Goal: Navigation & Orientation: Find specific page/section

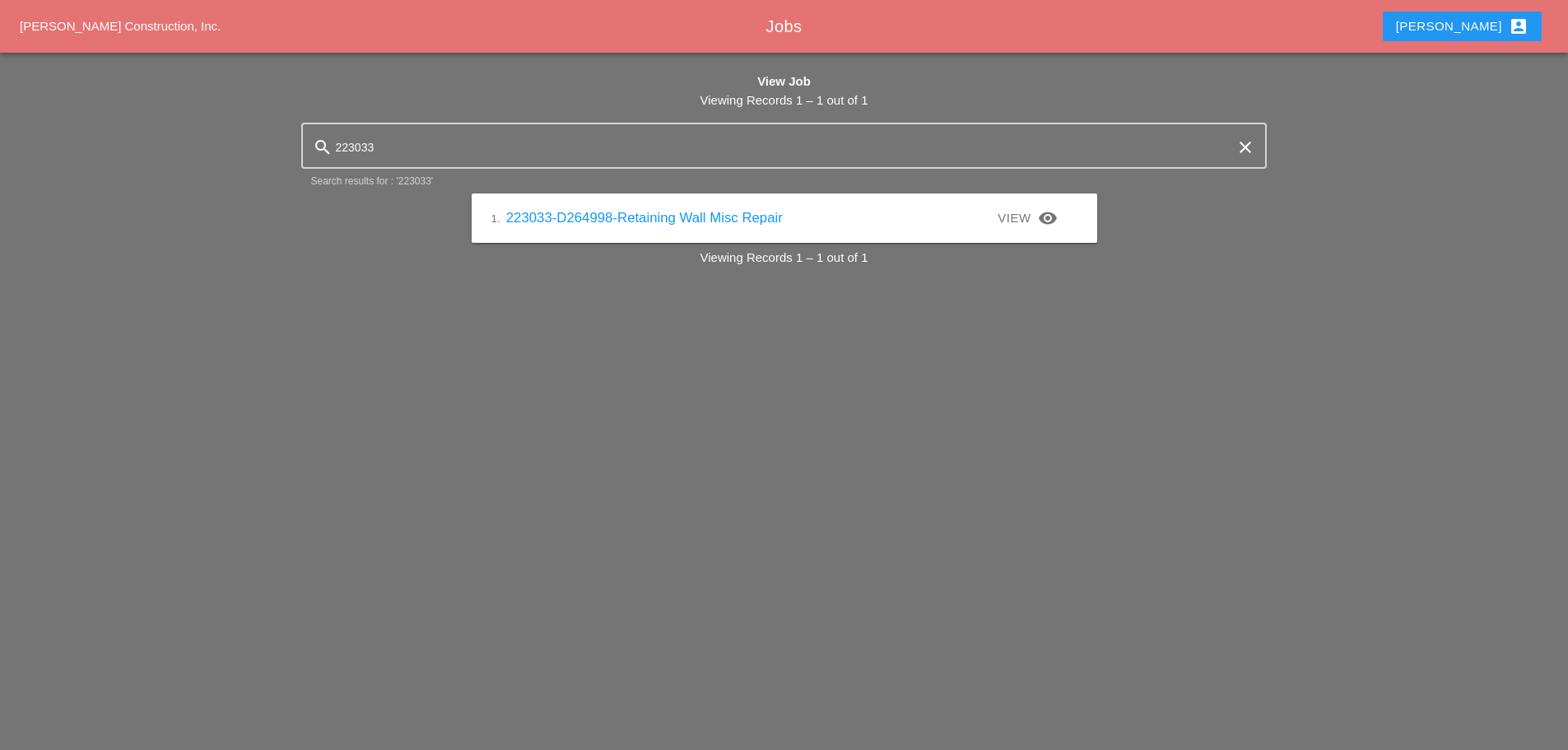
click at [1497, 25] on div "Seth account_box" at bounding box center [1463, 26] width 132 height 20
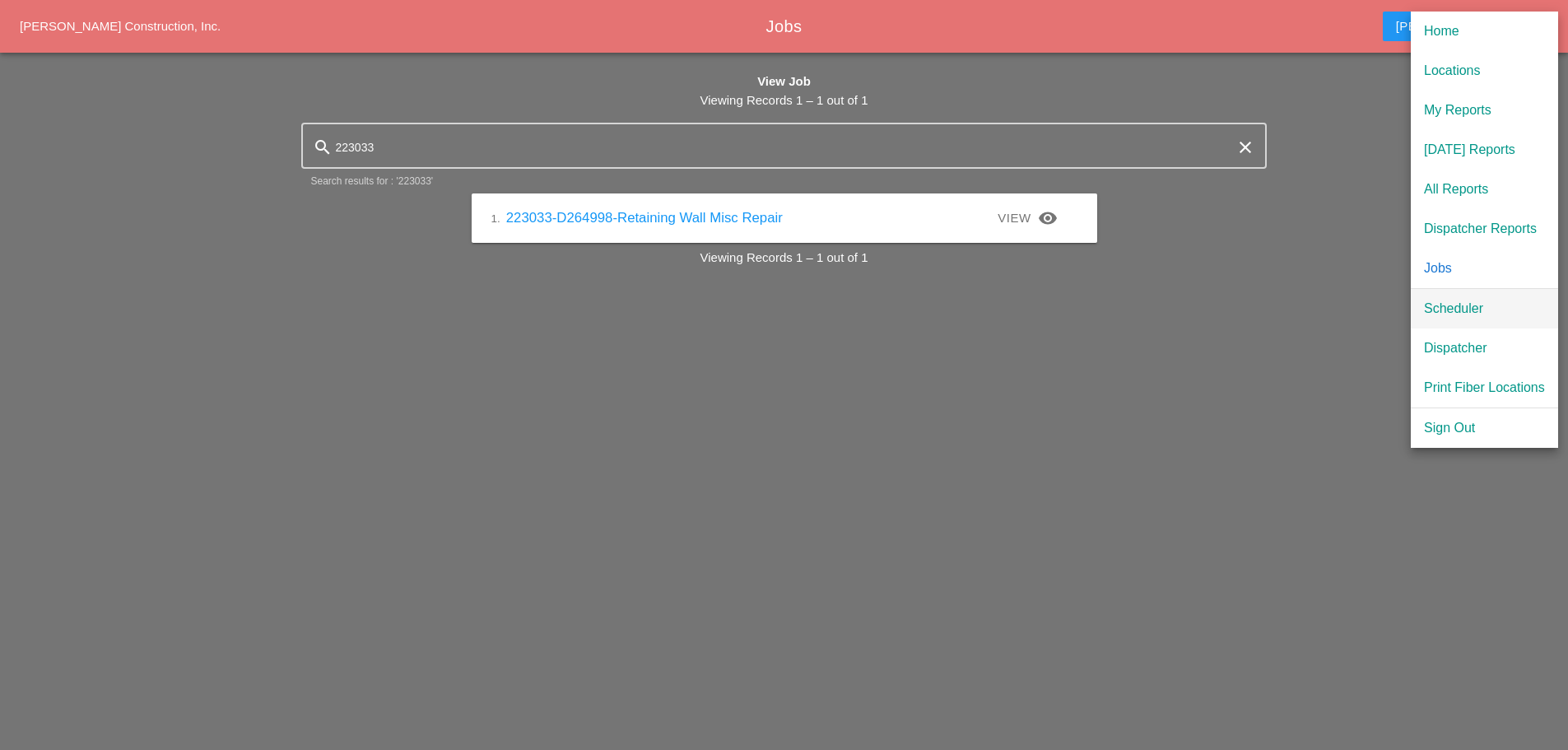
click at [1454, 301] on div "Scheduler" at bounding box center [1484, 309] width 121 height 20
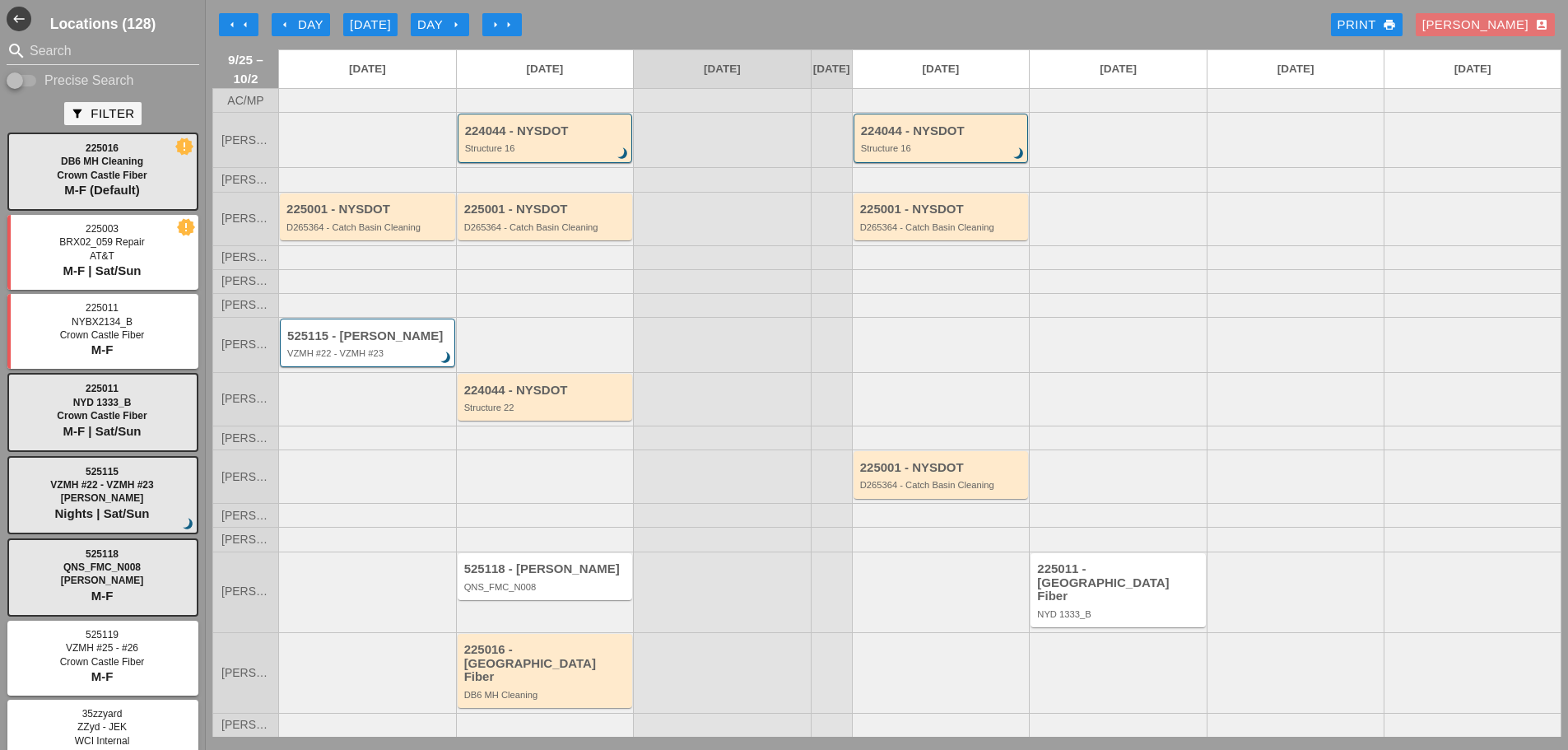
click at [299, 25] on div "arrow_left Day" at bounding box center [301, 24] width 45 height 19
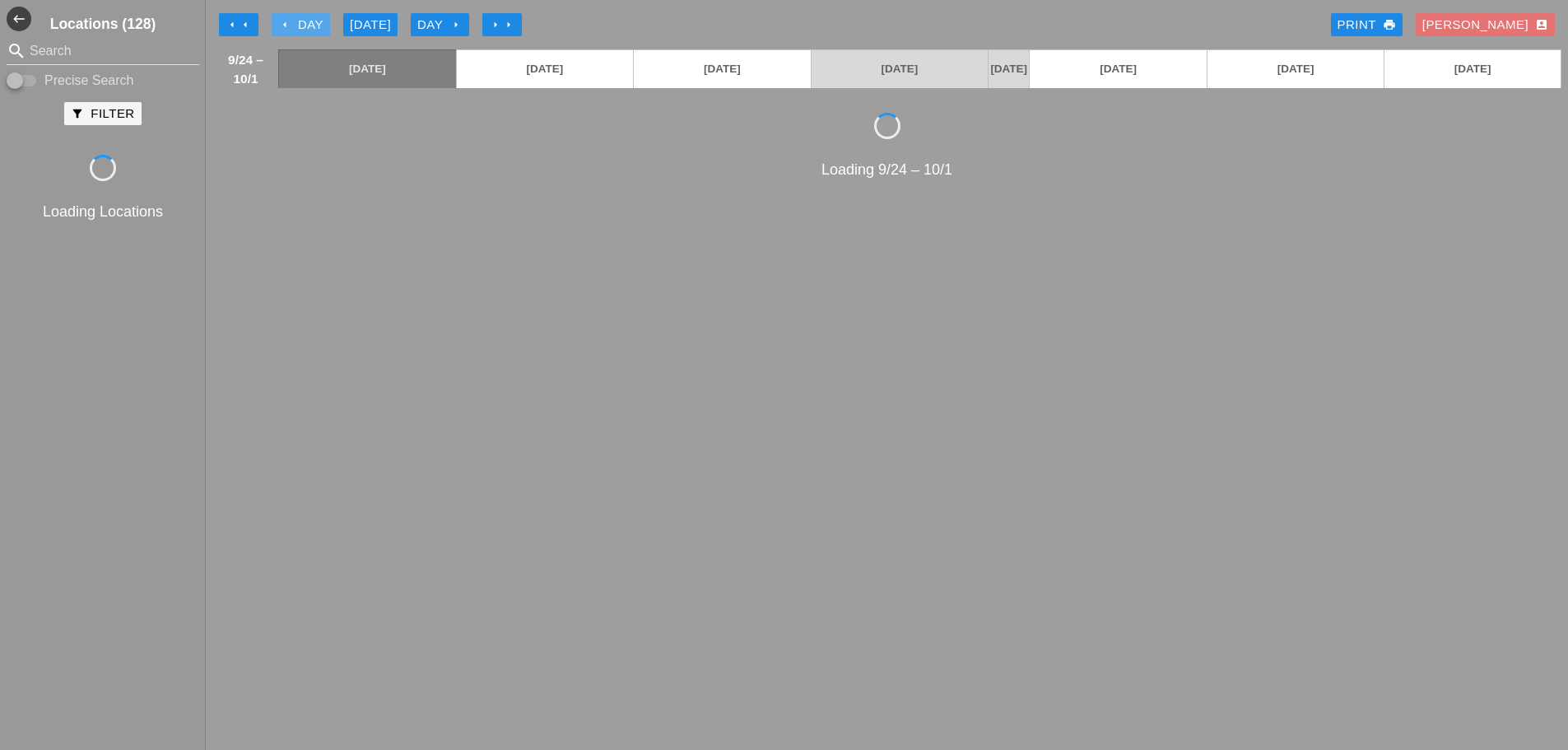
click at [299, 25] on div "arrow_left Day" at bounding box center [301, 24] width 45 height 19
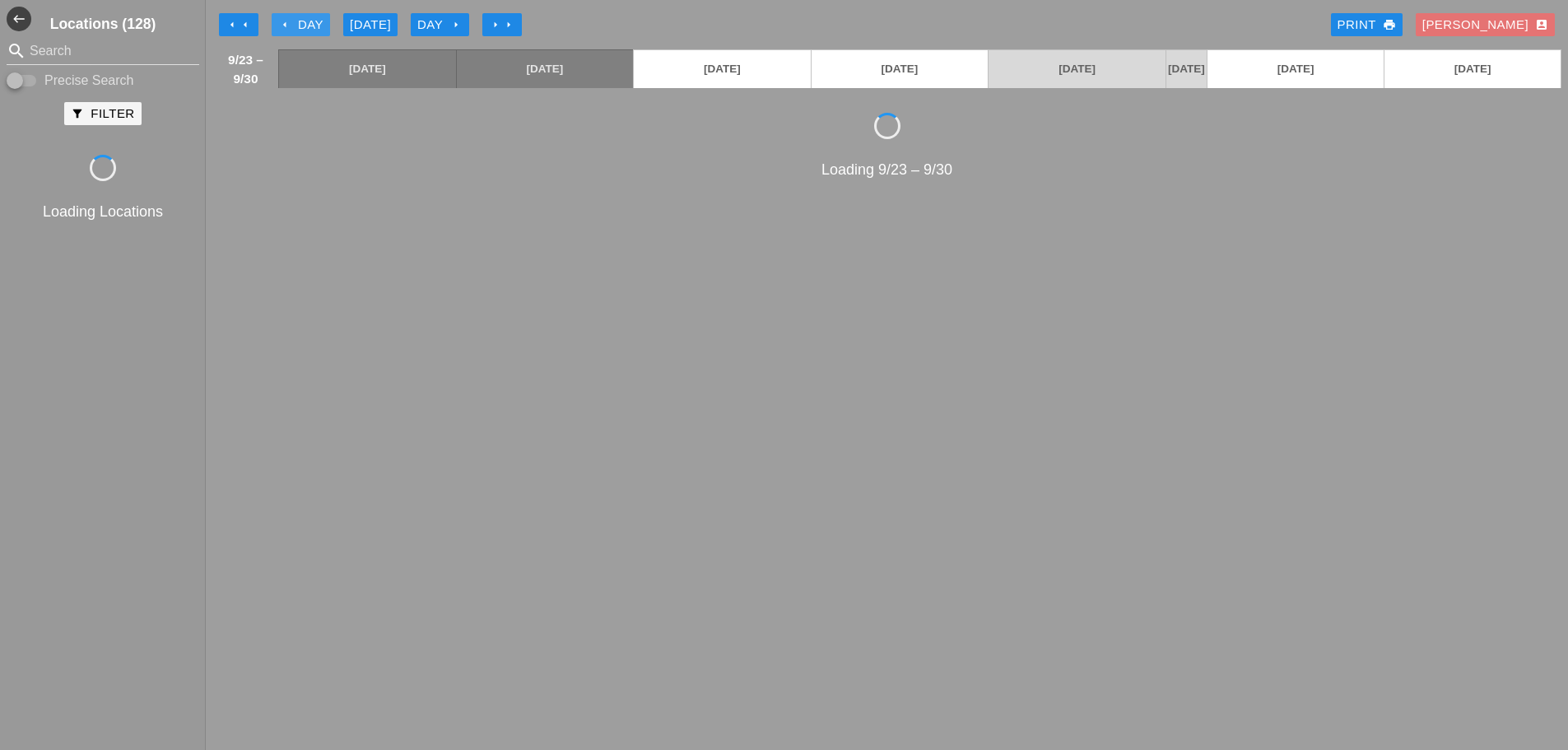
click at [299, 25] on div "arrow_left Day" at bounding box center [301, 24] width 45 height 19
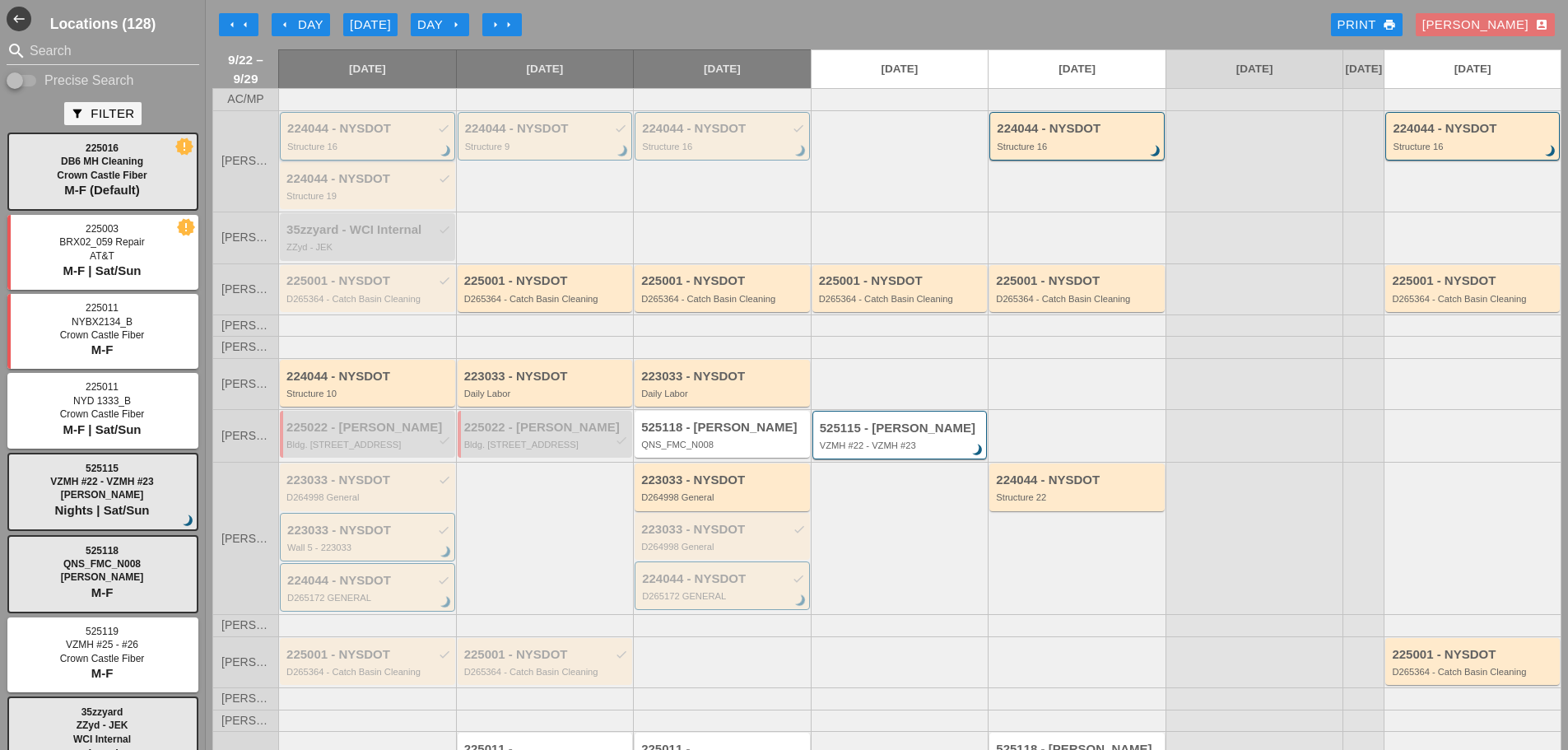
click at [354, 150] on div "224044 - NYSDOT check Structure 16 brightness_3" at bounding box center [369, 136] width 163 height 30
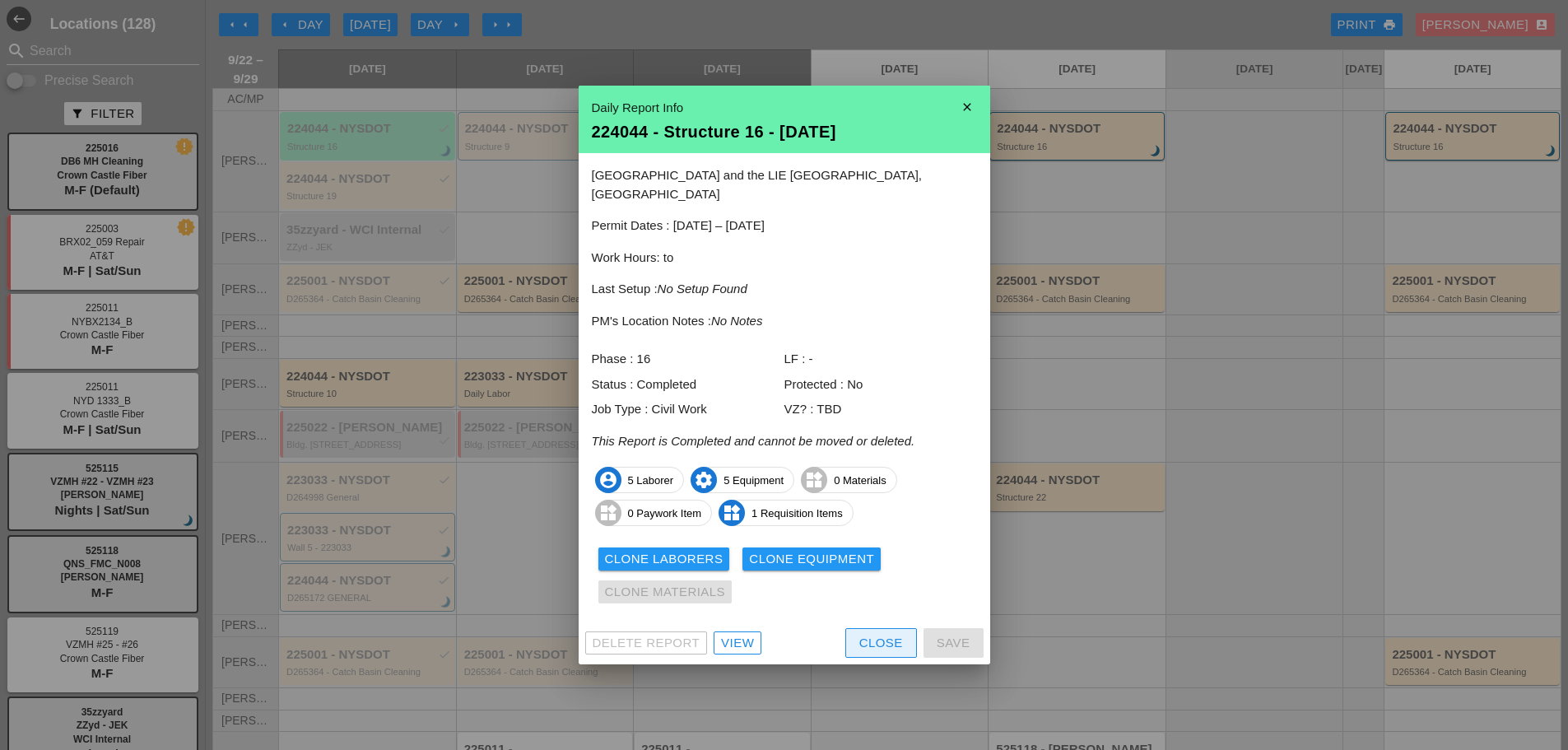
click at [876, 634] on div "Close" at bounding box center [881, 643] width 44 height 19
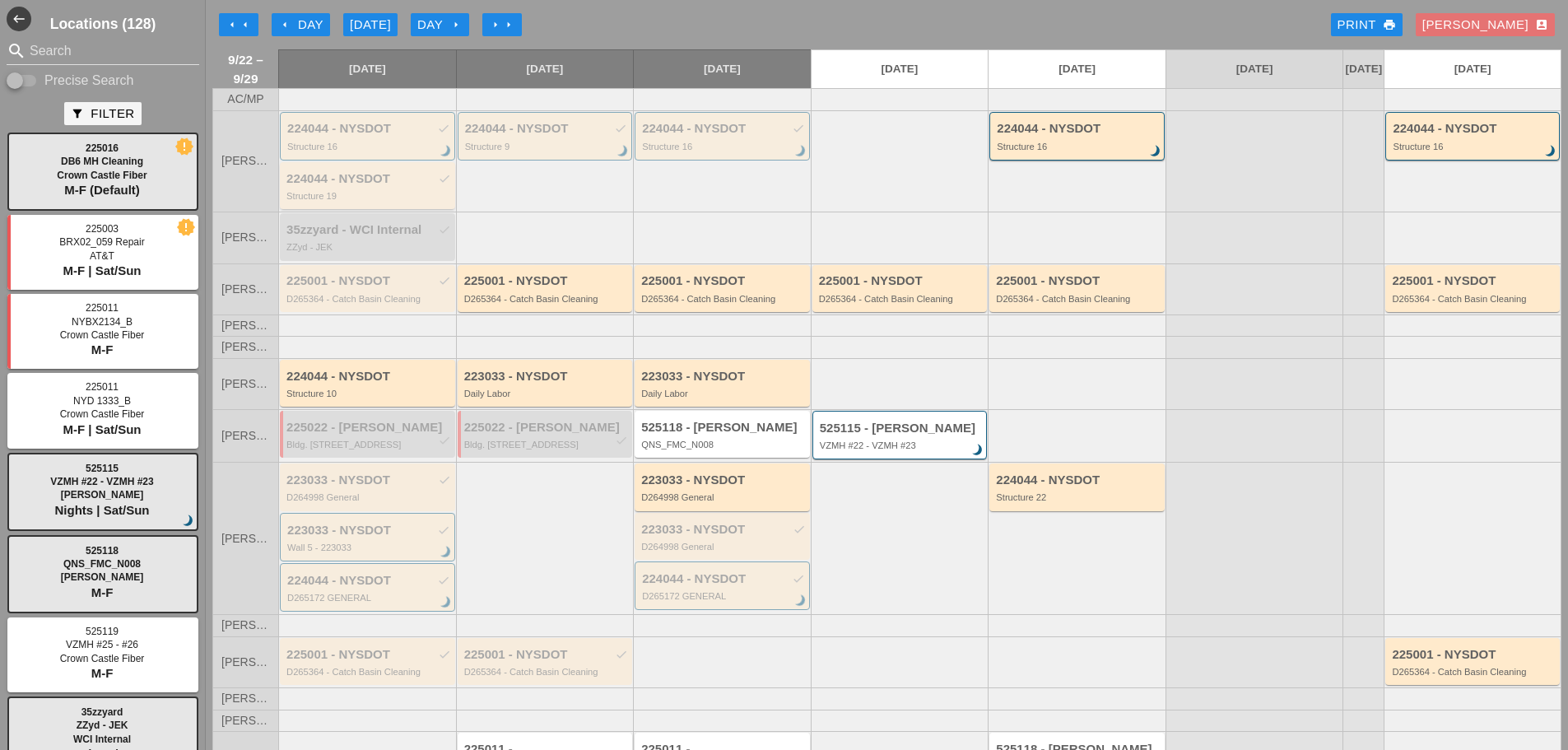
click at [329, 199] on div "224044 - NYSDOT check Structure 19" at bounding box center [369, 187] width 165 height 30
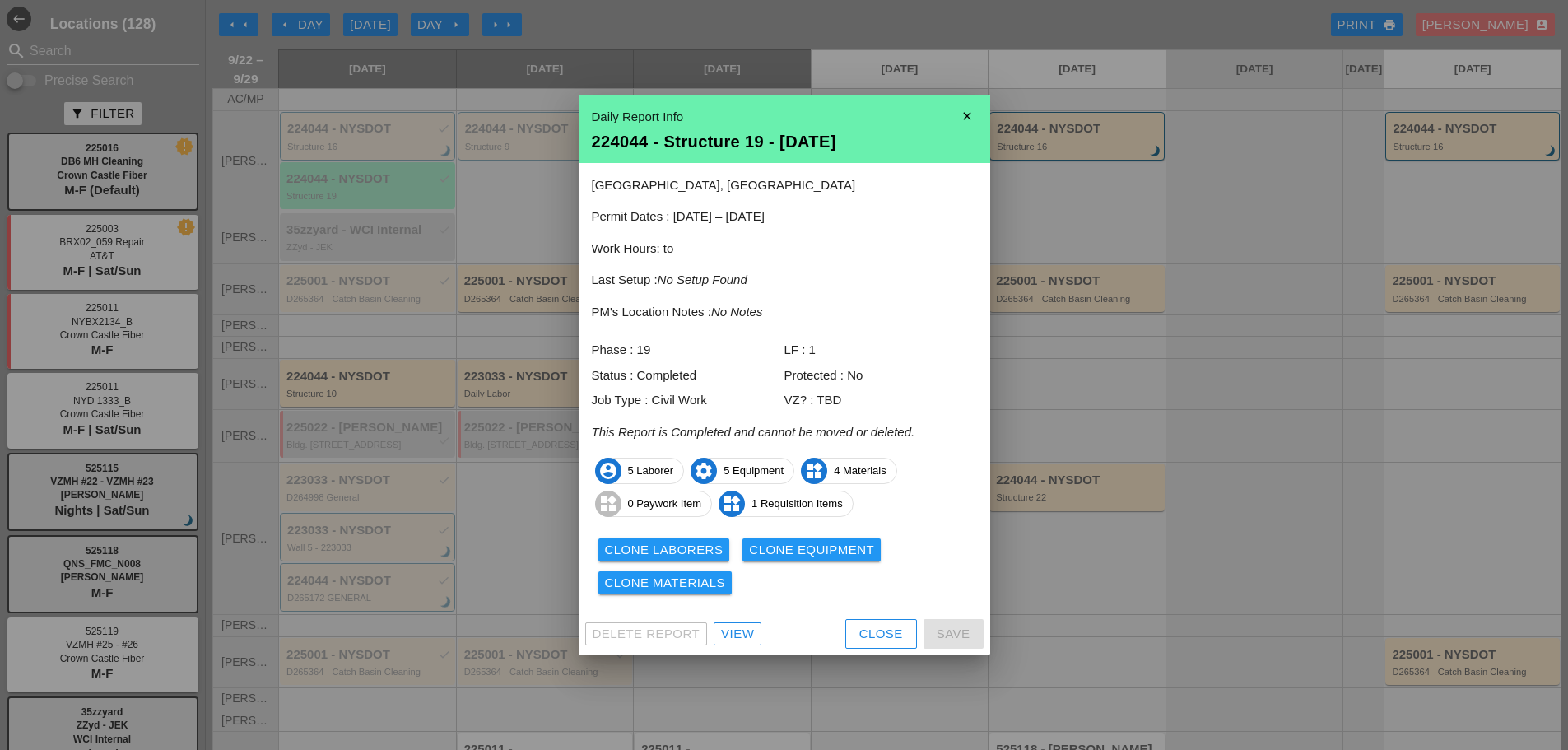
click at [961, 115] on icon "close" at bounding box center [967, 116] width 33 height 33
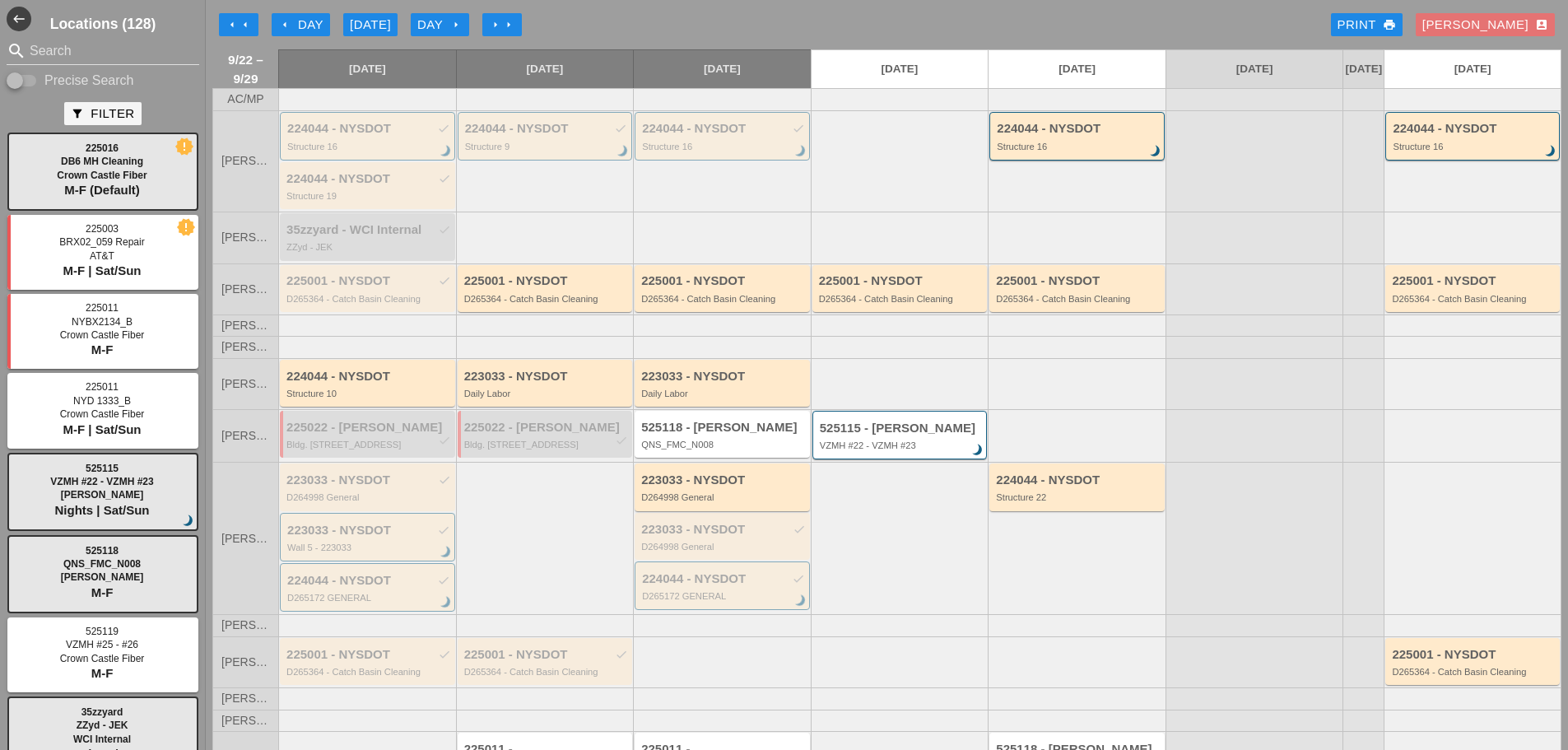
click at [309, 21] on div "arrow_left Day" at bounding box center [301, 24] width 45 height 19
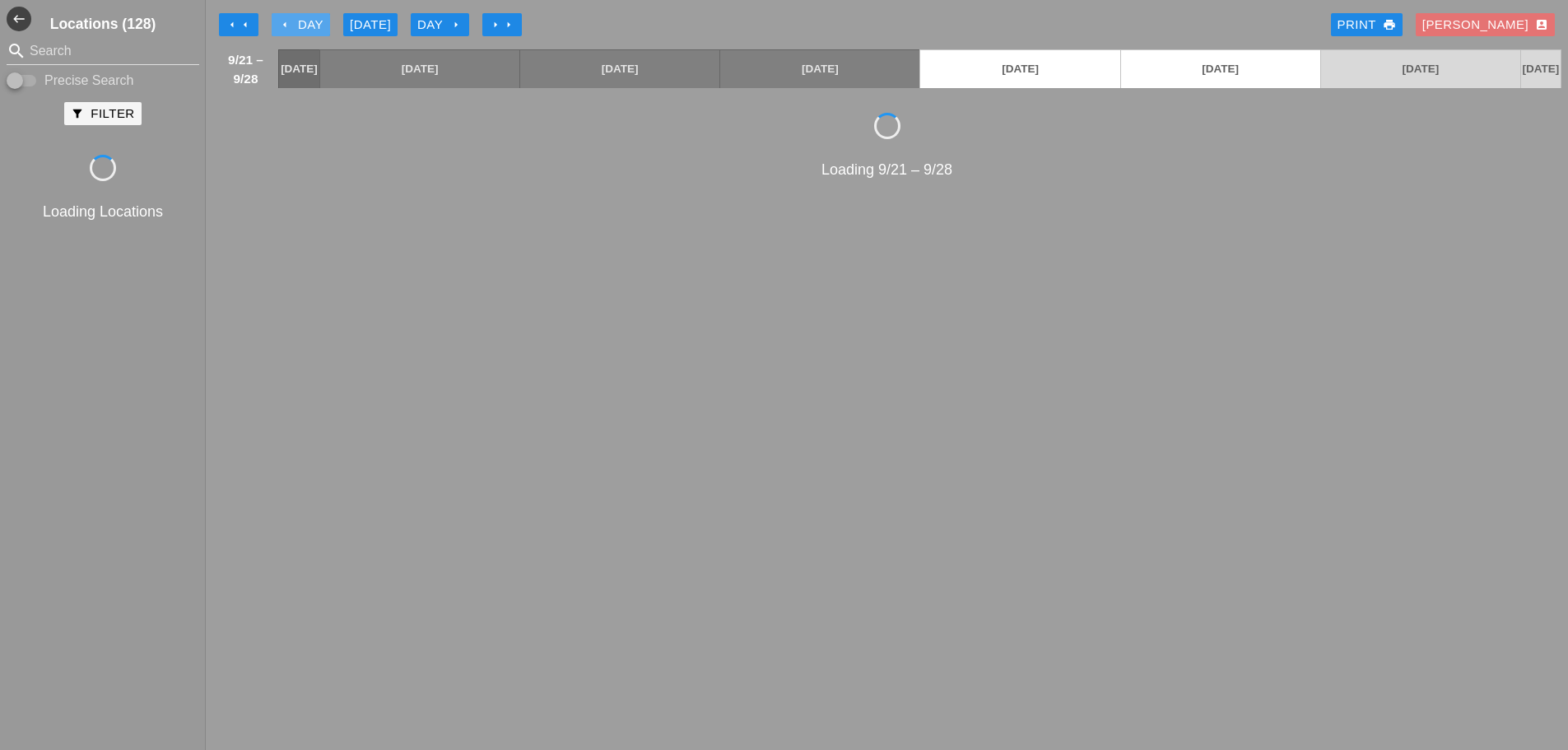
click at [309, 21] on div "arrow_left Day" at bounding box center [301, 24] width 45 height 19
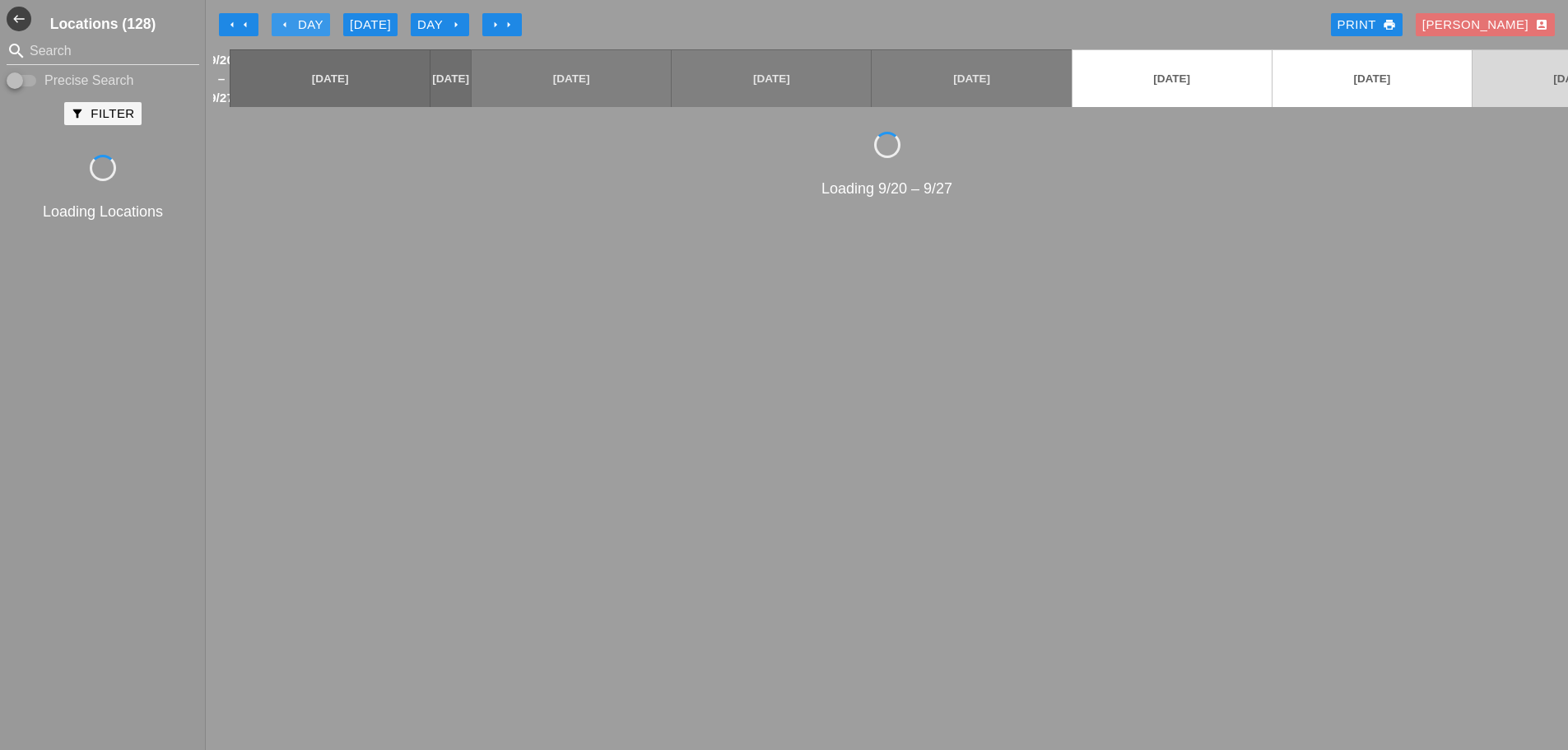
click at [309, 21] on div "arrow_left Day" at bounding box center [301, 24] width 45 height 19
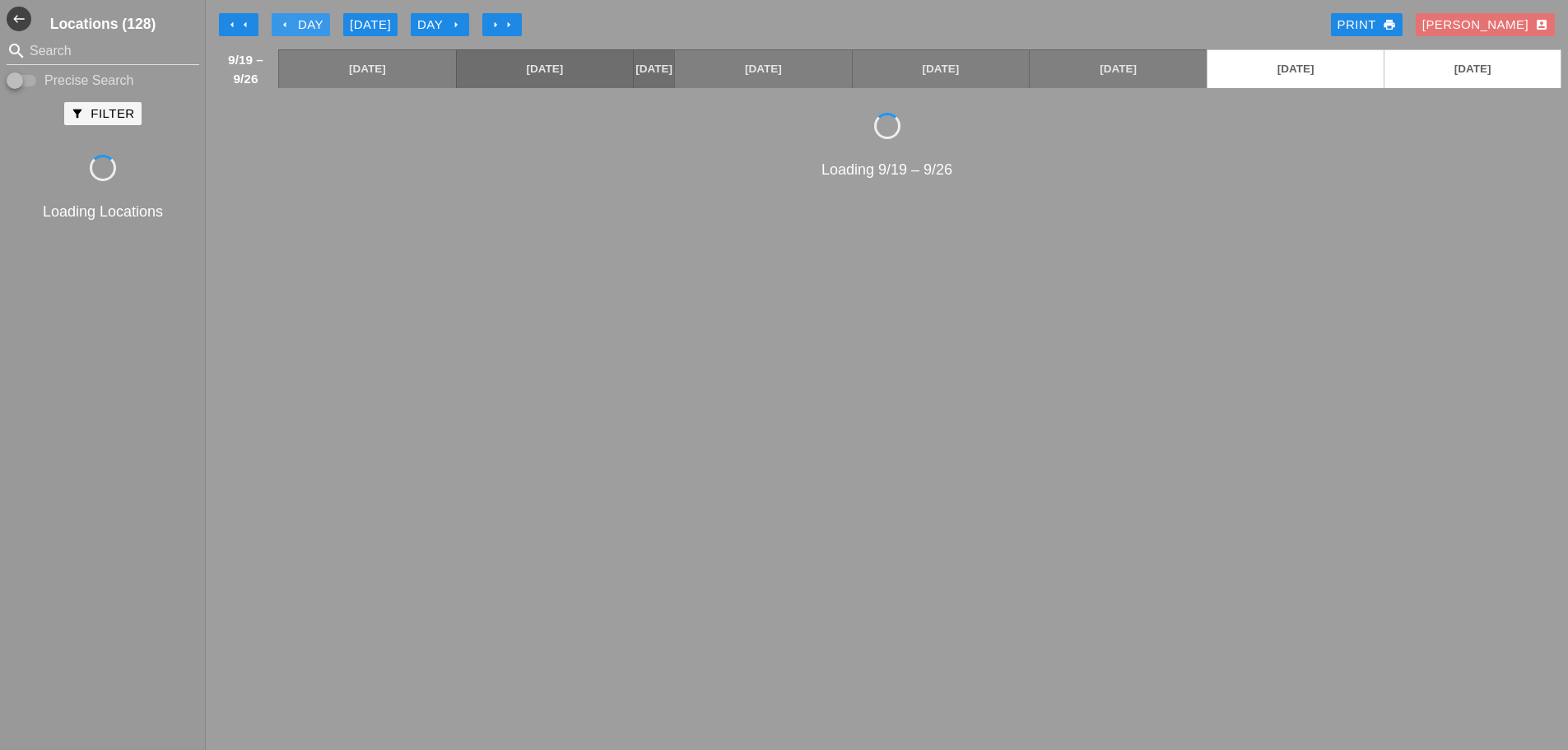
click at [309, 21] on div "arrow_left Day" at bounding box center [301, 24] width 45 height 19
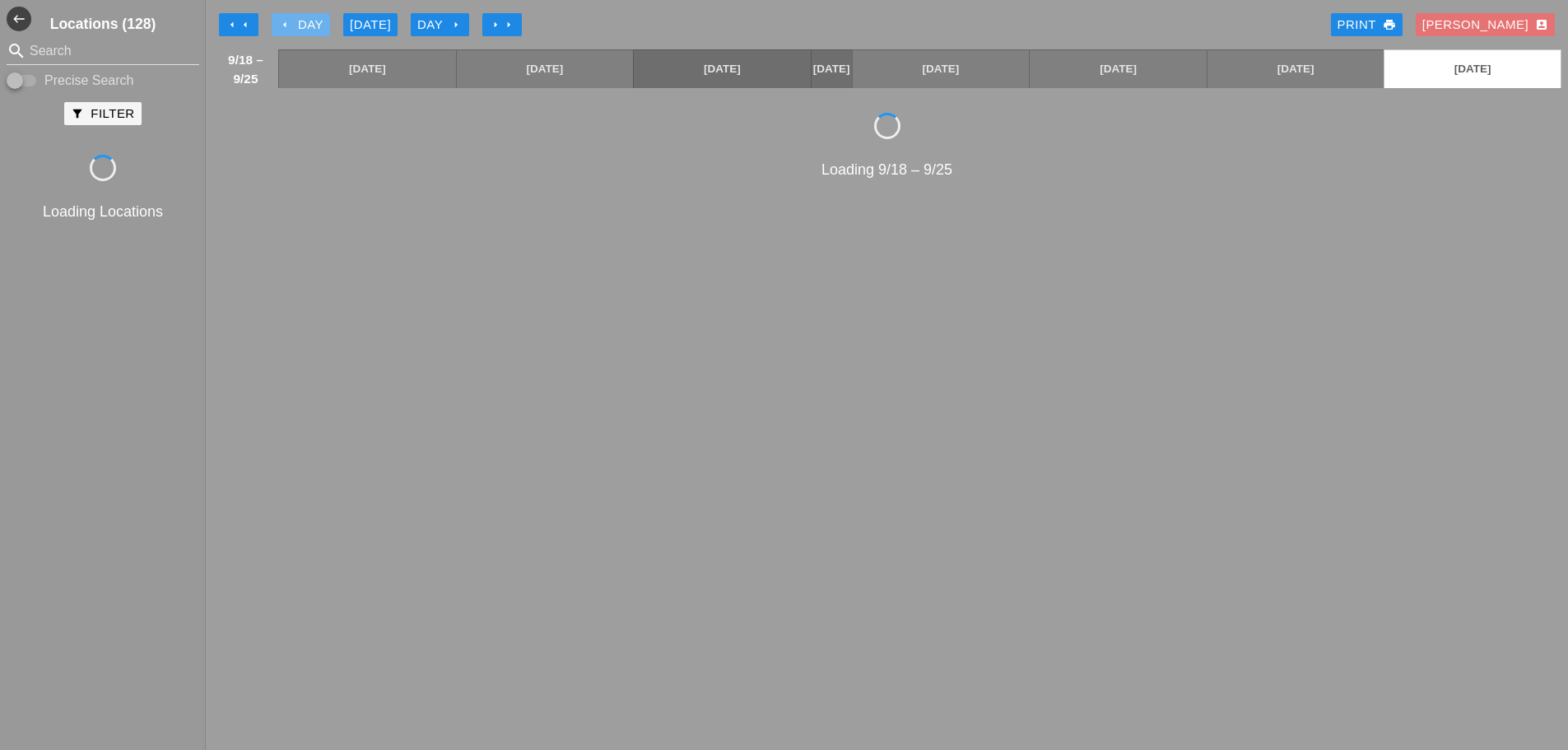
click at [309, 21] on div "arrow_left Day" at bounding box center [301, 24] width 45 height 19
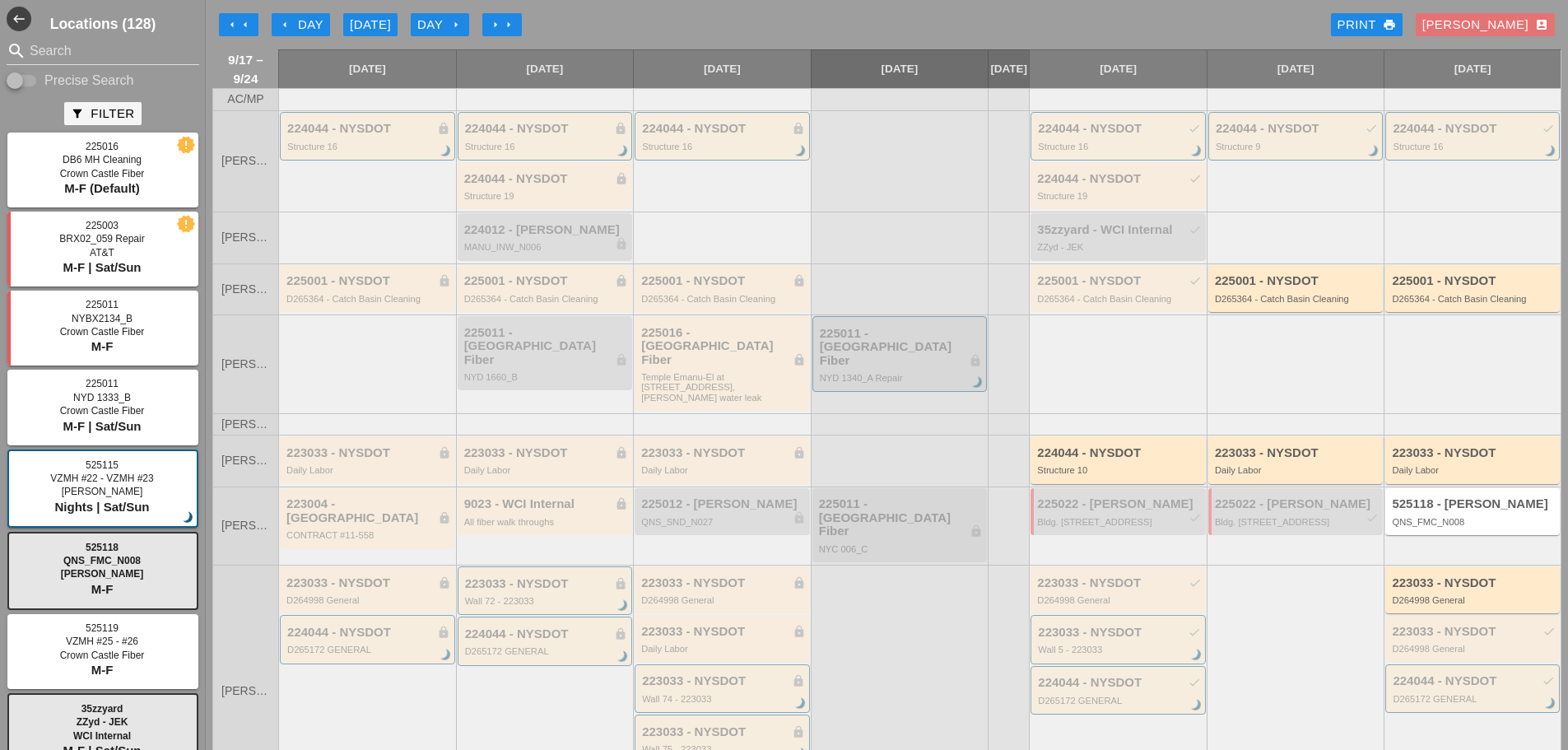
click at [300, 16] on div "arrow_left Day" at bounding box center [301, 24] width 45 height 19
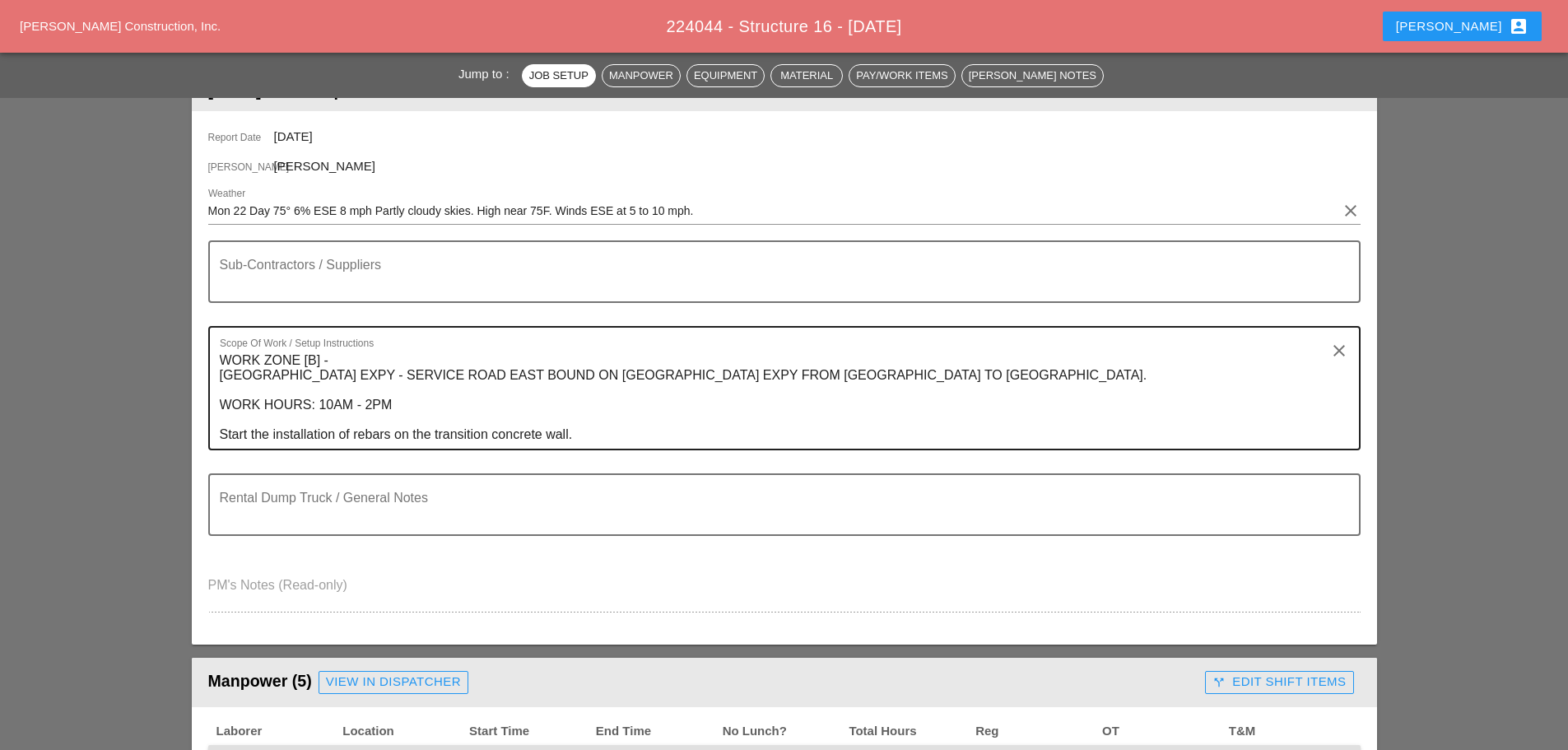
scroll to position [247, 0]
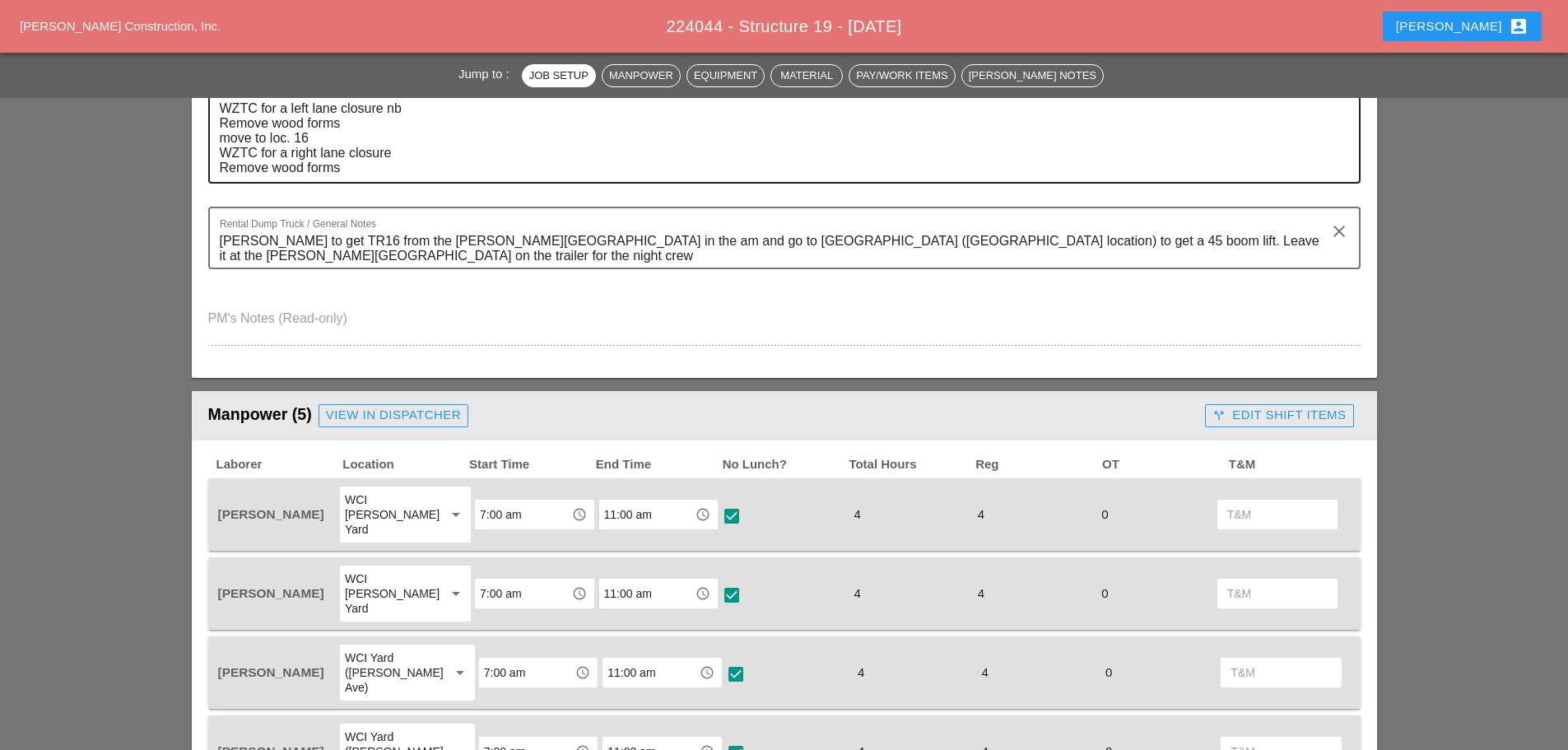
scroll to position [658, 0]
